Goal: Information Seeking & Learning: Learn about a topic

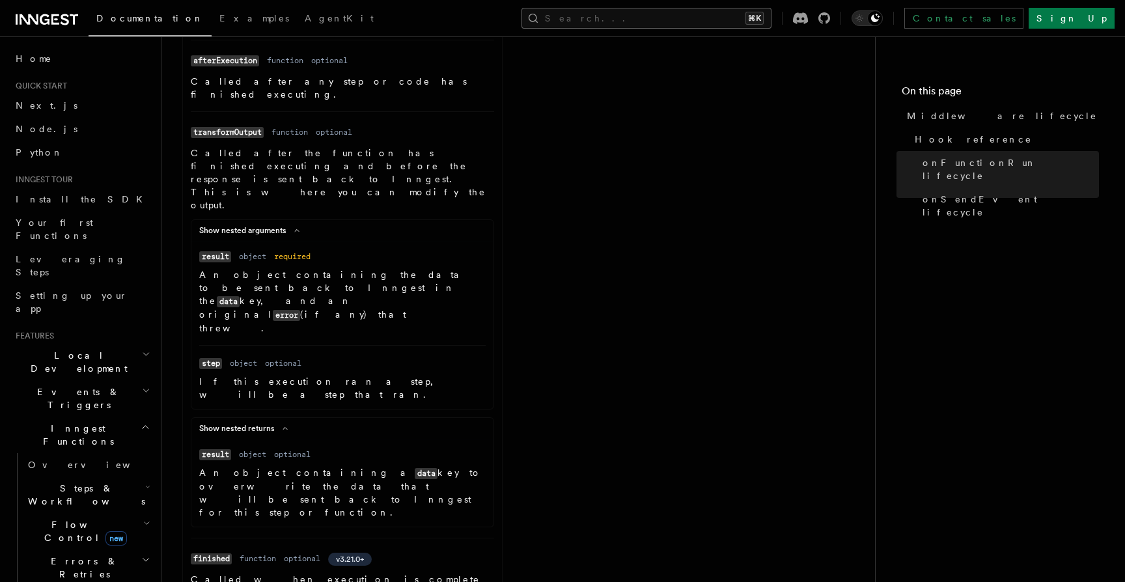
click at [722, 15] on button "Search... ⌘K" at bounding box center [646, 18] width 250 height 21
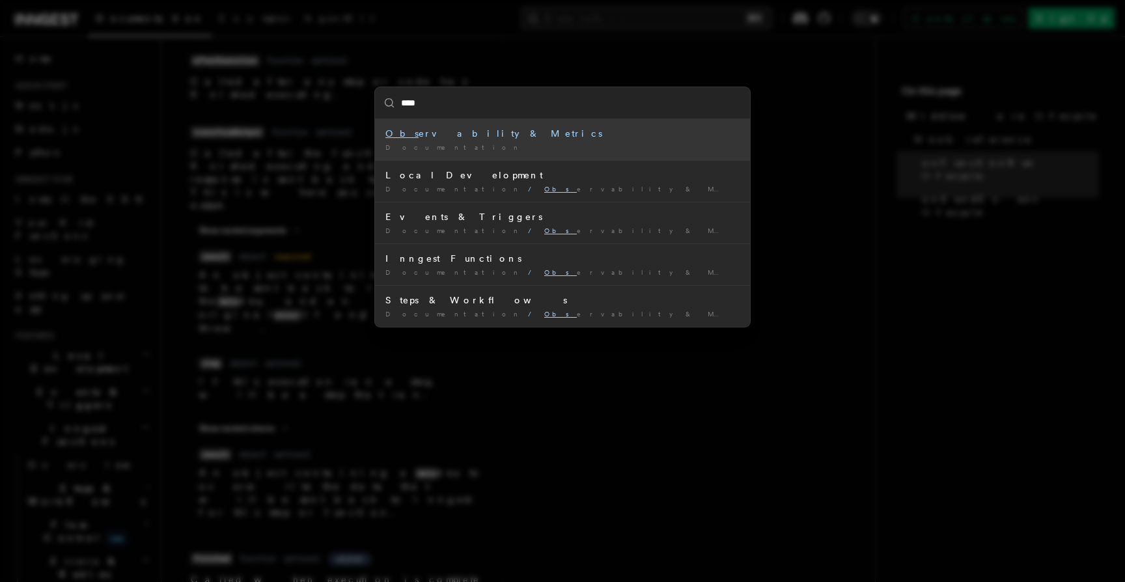
type input "*****"
click at [486, 143] on div "Documentation /" at bounding box center [562, 148] width 354 height 10
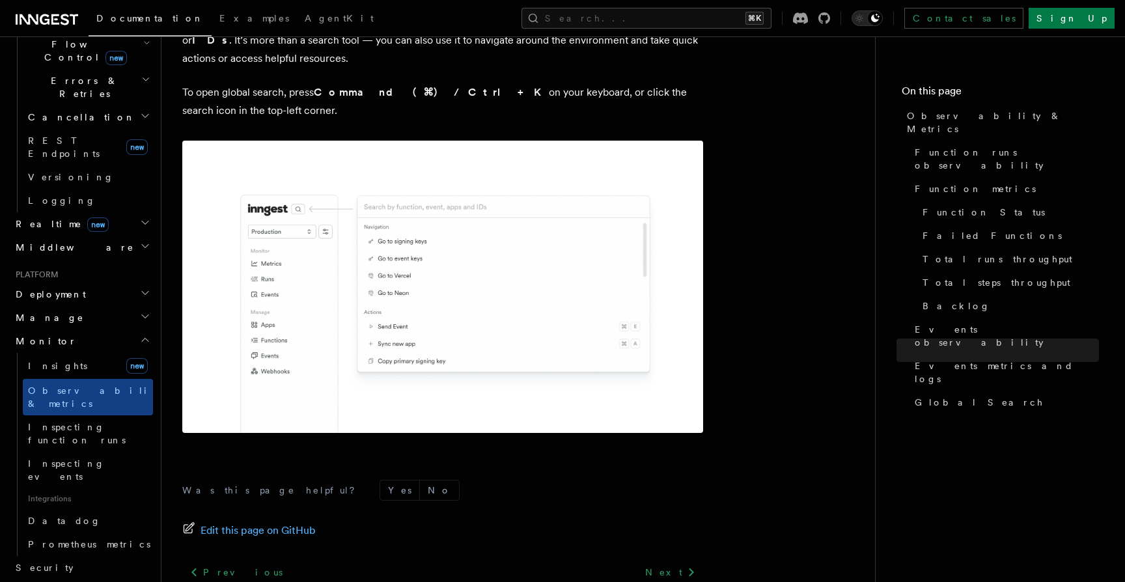
scroll to position [505, 0]
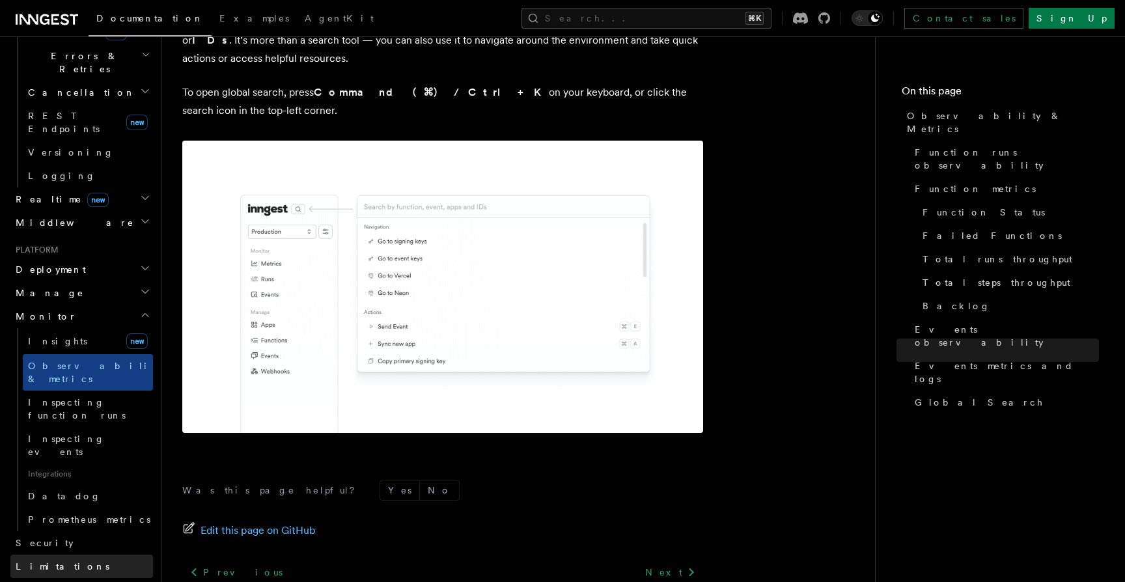
click at [89, 555] on link "Limitations" at bounding box center [81, 566] width 143 height 23
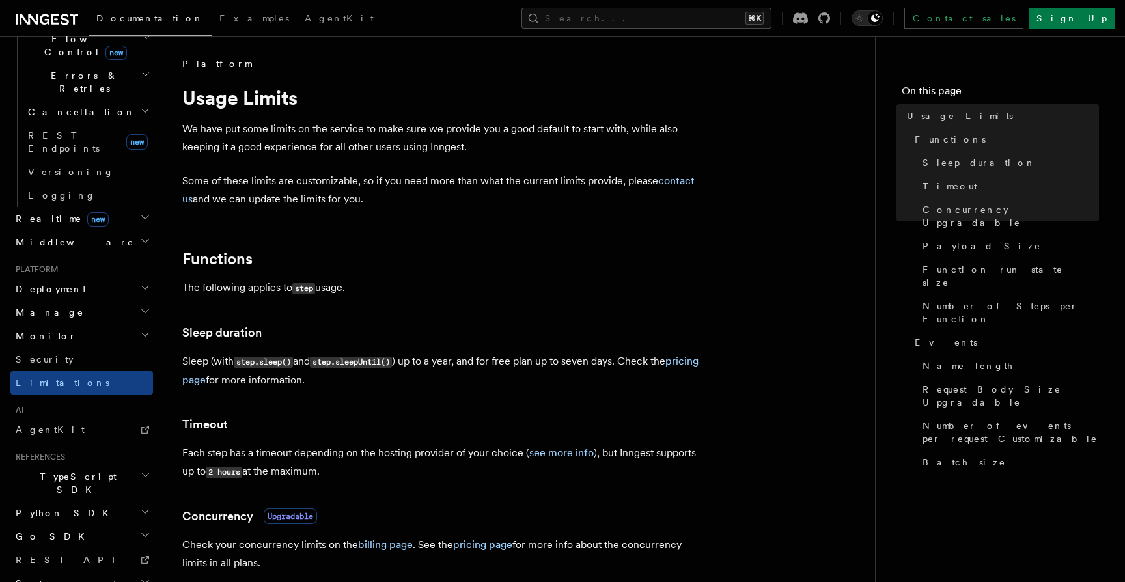
click at [87, 212] on span "new" at bounding box center [97, 219] width 21 height 14
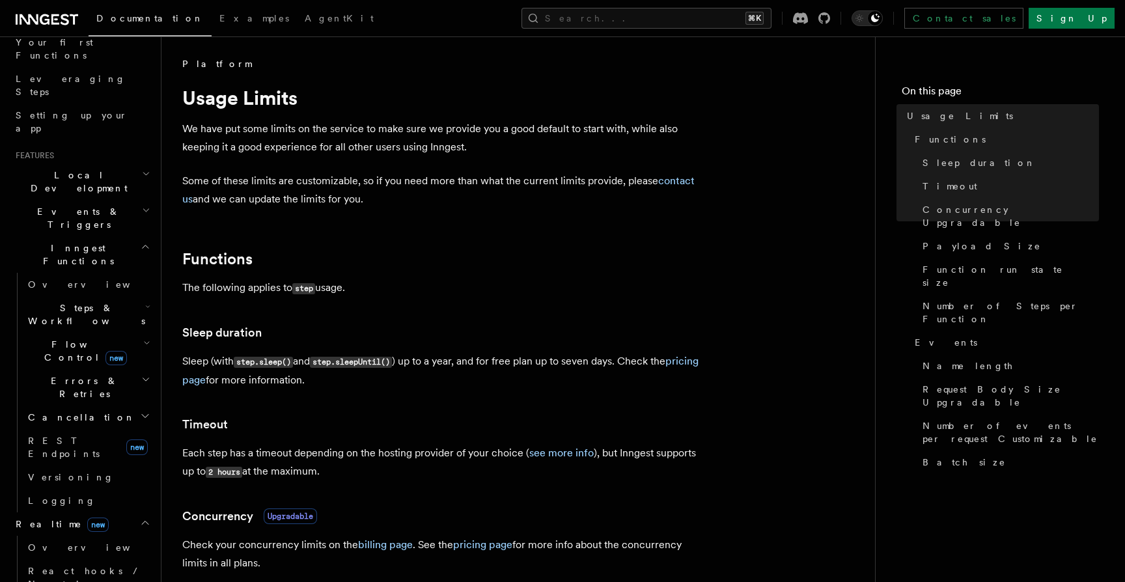
scroll to position [218, 0]
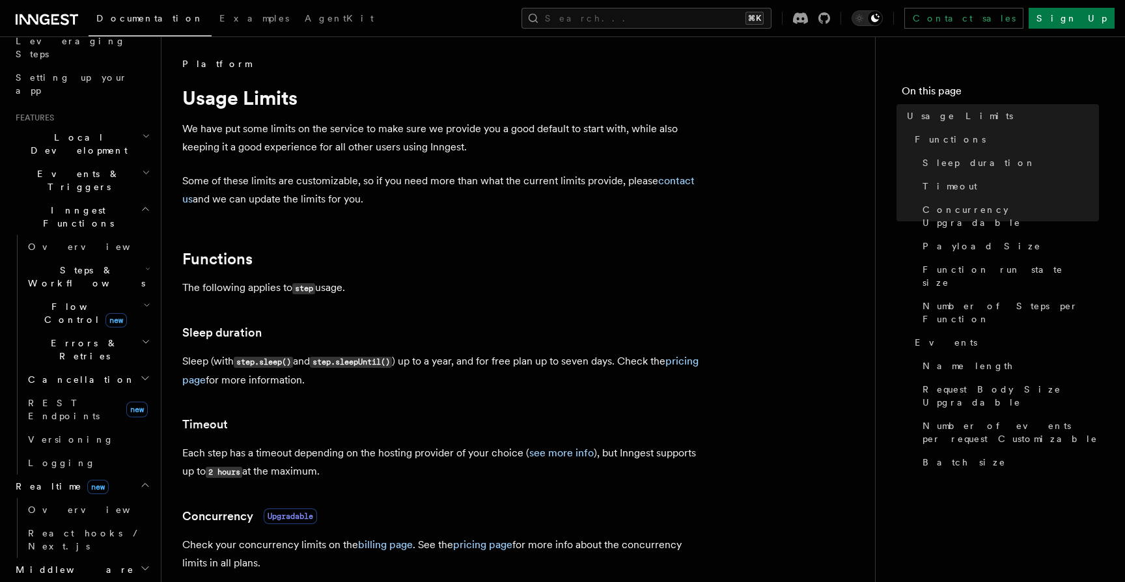
click at [68, 295] on h2 "Flow Control new" at bounding box center [88, 313] width 130 height 36
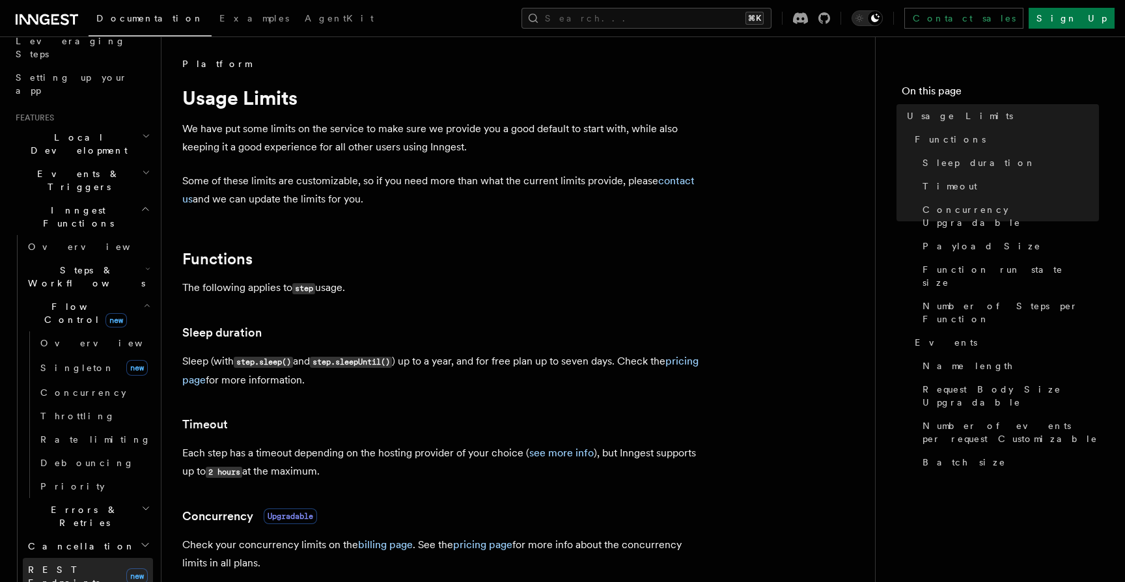
click at [90, 564] on span "REST Endpoints" at bounding box center [64, 575] width 72 height 23
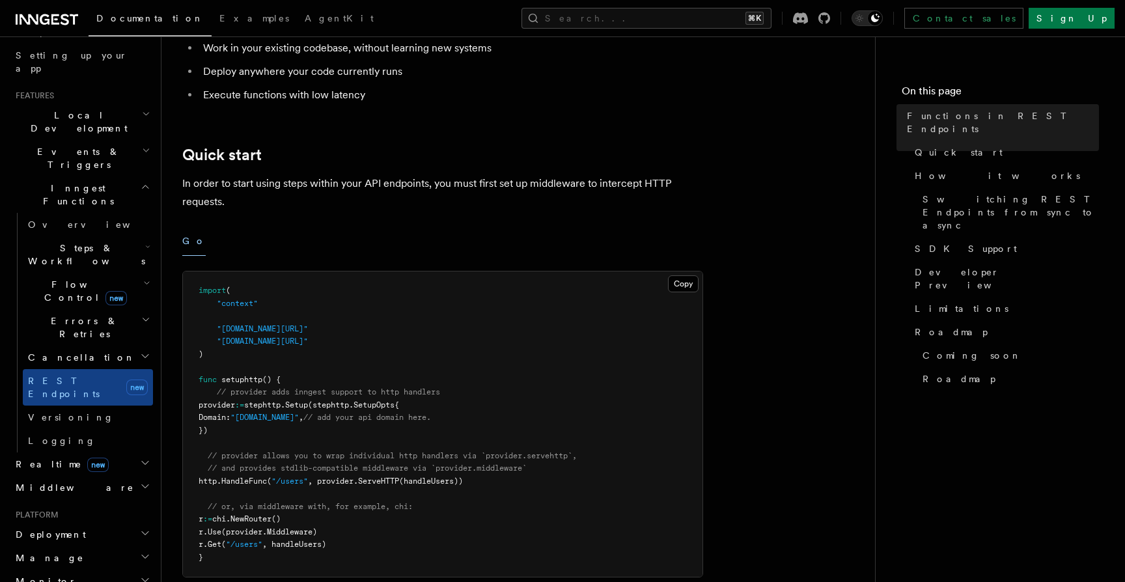
scroll to position [406, 0]
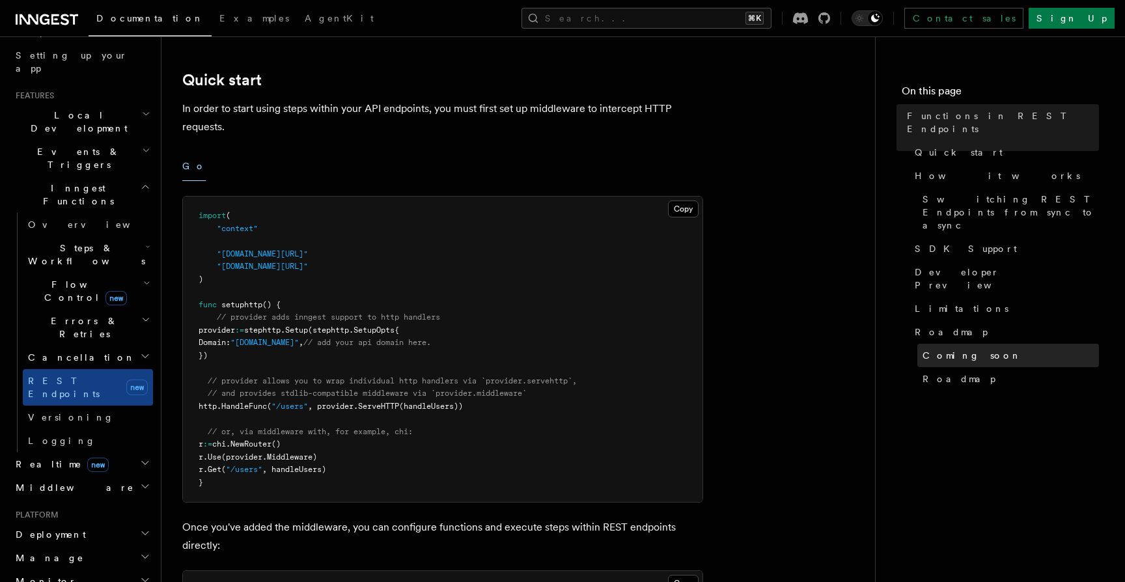
click at [983, 344] on link "Coming soon" at bounding box center [1008, 355] width 182 height 23
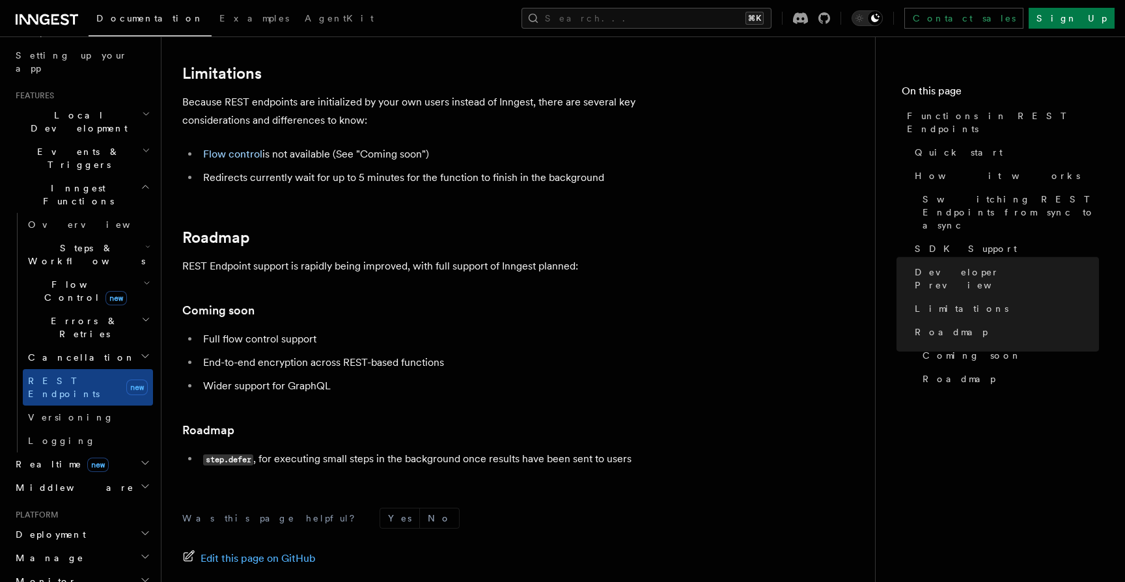
scroll to position [2277, 0]
click at [245, 158] on link "Flow control" at bounding box center [232, 155] width 59 height 12
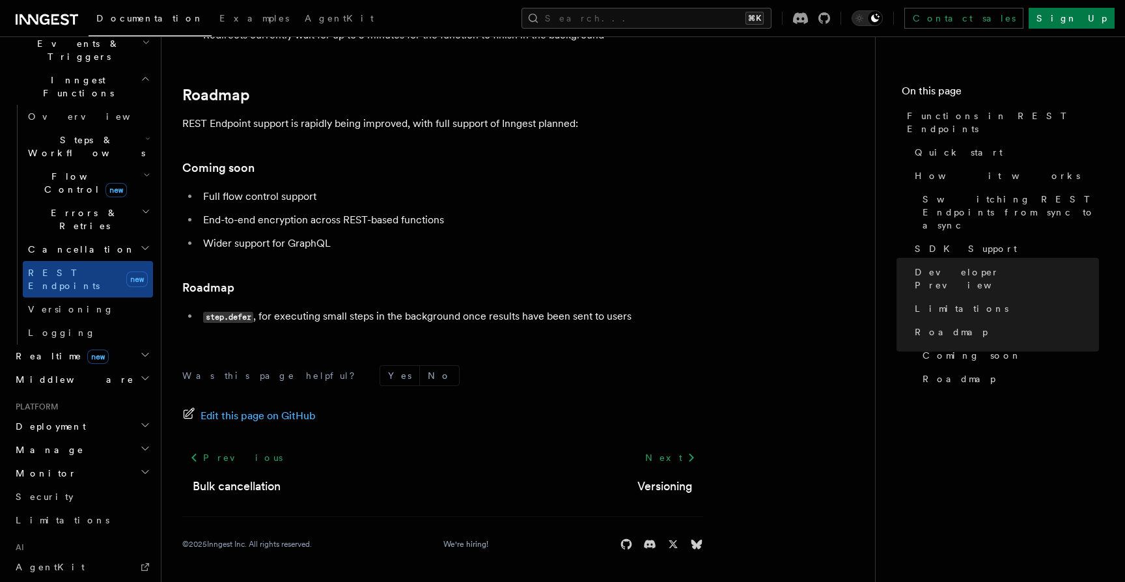
scroll to position [486, 0]
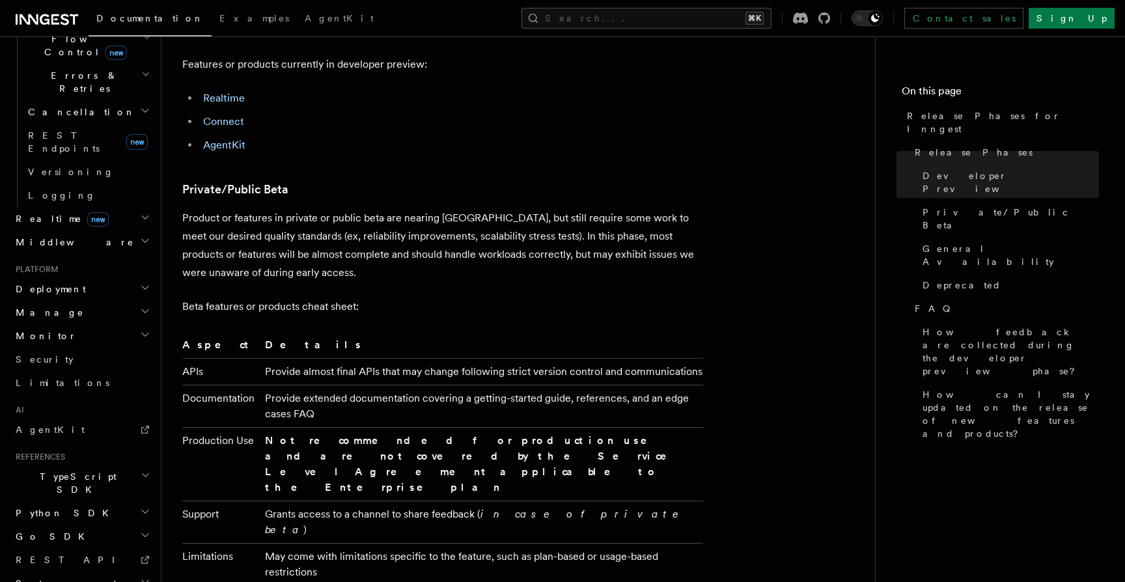
scroll to position [1302, 0]
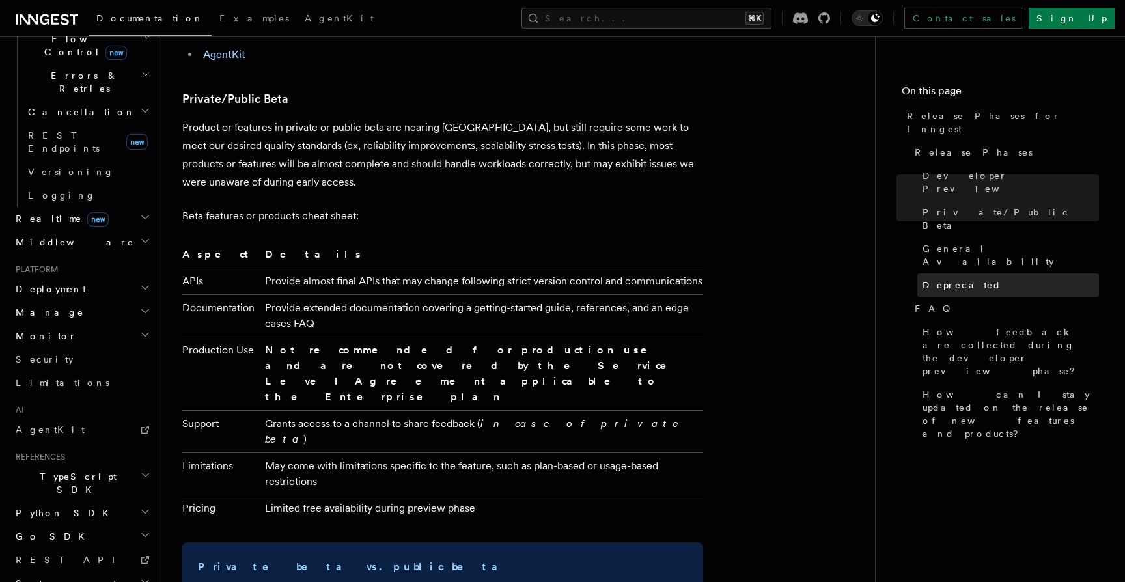
click at [950, 279] on span "Deprecated" at bounding box center [962, 285] width 79 height 13
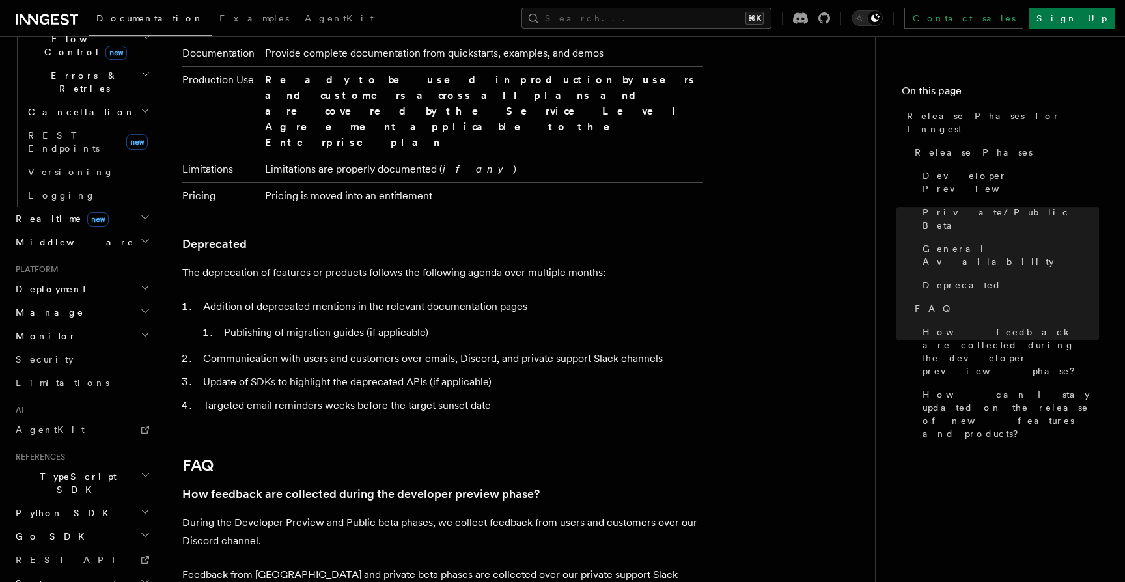
scroll to position [2150, 0]
click at [677, 18] on button "Search... ⌘K" at bounding box center [646, 18] width 250 height 21
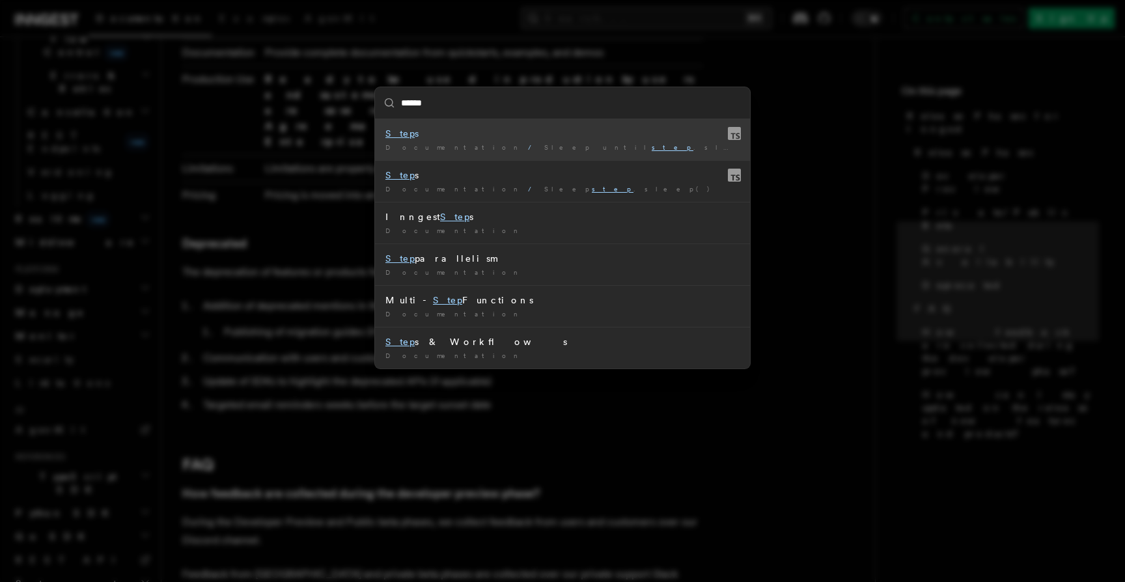
type input "*******"
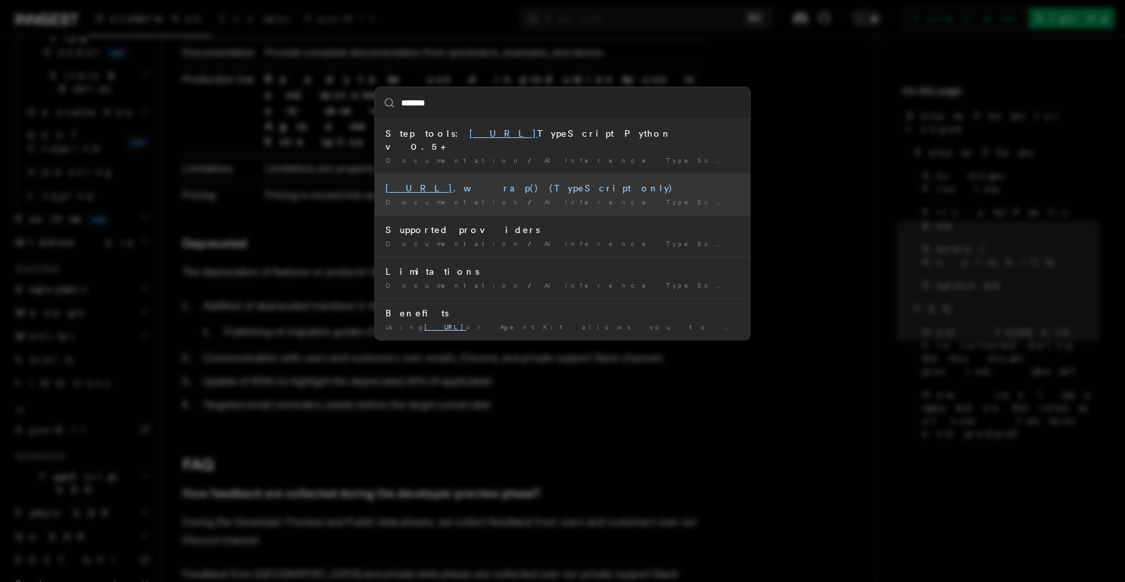
click at [470, 182] on div "[URL] .wrap() (TypeScript only)" at bounding box center [562, 188] width 354 height 13
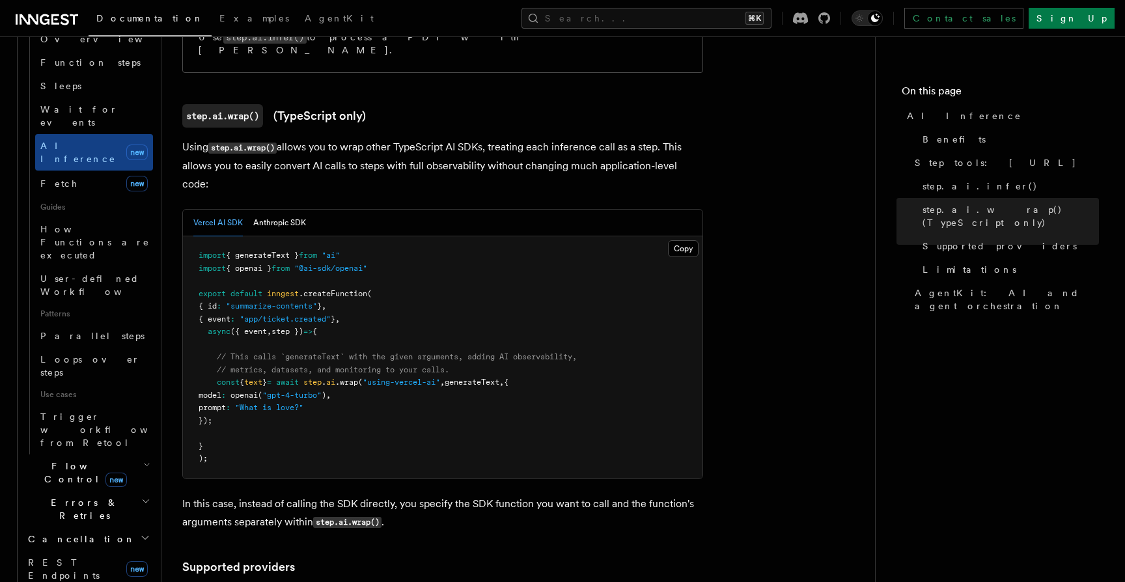
scroll to position [1242, 0]
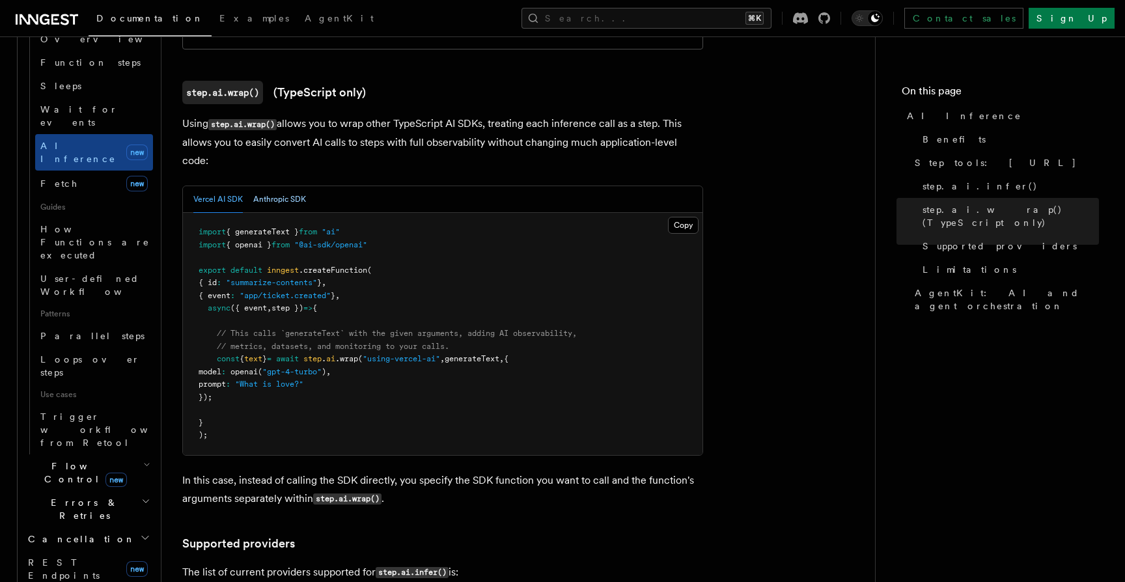
click at [286, 186] on button "Anthropic SDK" at bounding box center [279, 199] width 53 height 27
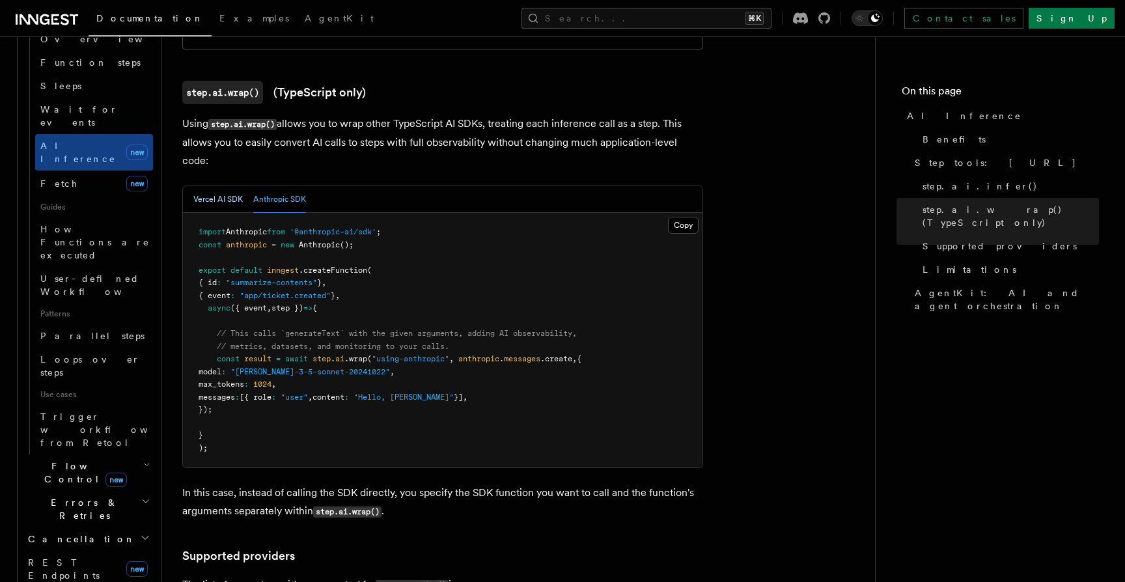
click at [217, 186] on button "Vercel AI SDK" at bounding box center [217, 199] width 49 height 27
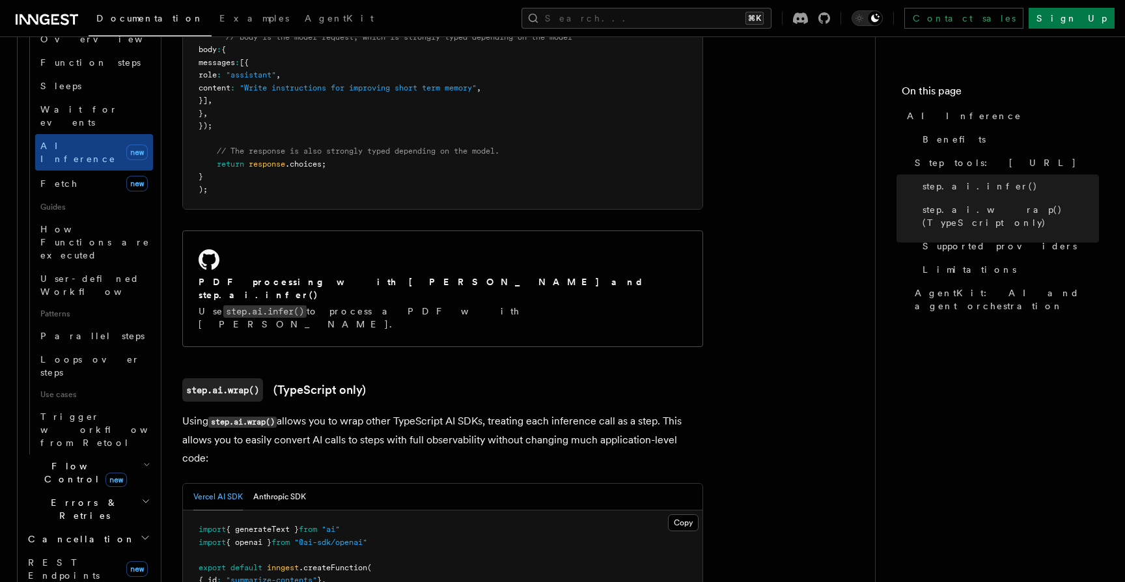
scroll to position [937, 0]
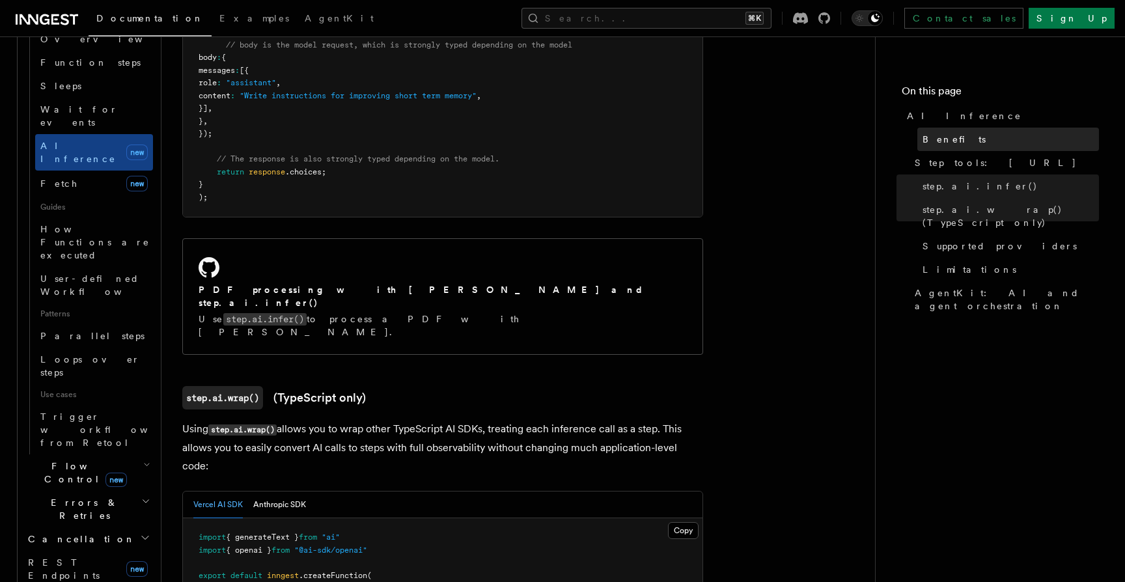
click at [941, 136] on span "Benefits" at bounding box center [954, 139] width 63 height 13
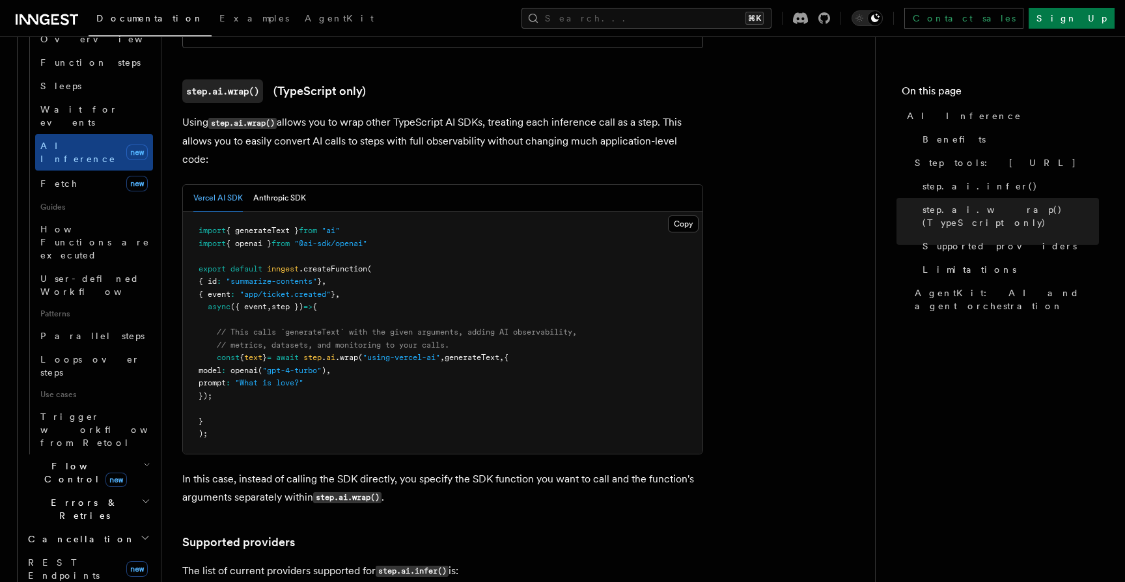
scroll to position [1281, 0]
